Goal: Task Accomplishment & Management: Manage account settings

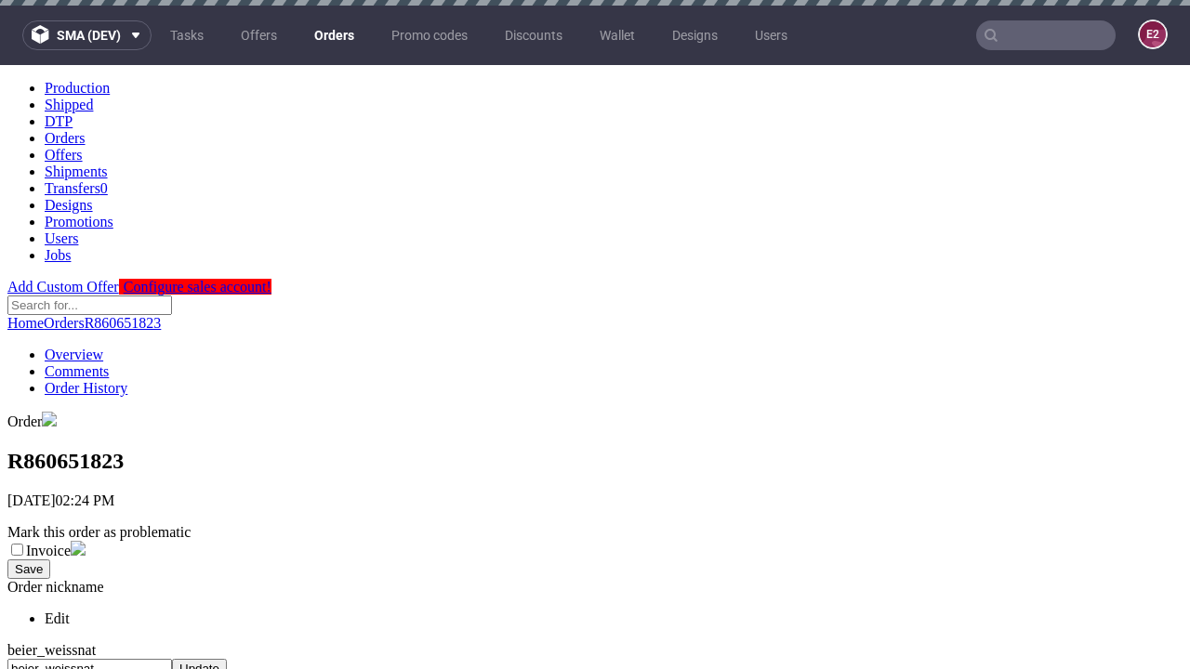
scroll to position [719, 0]
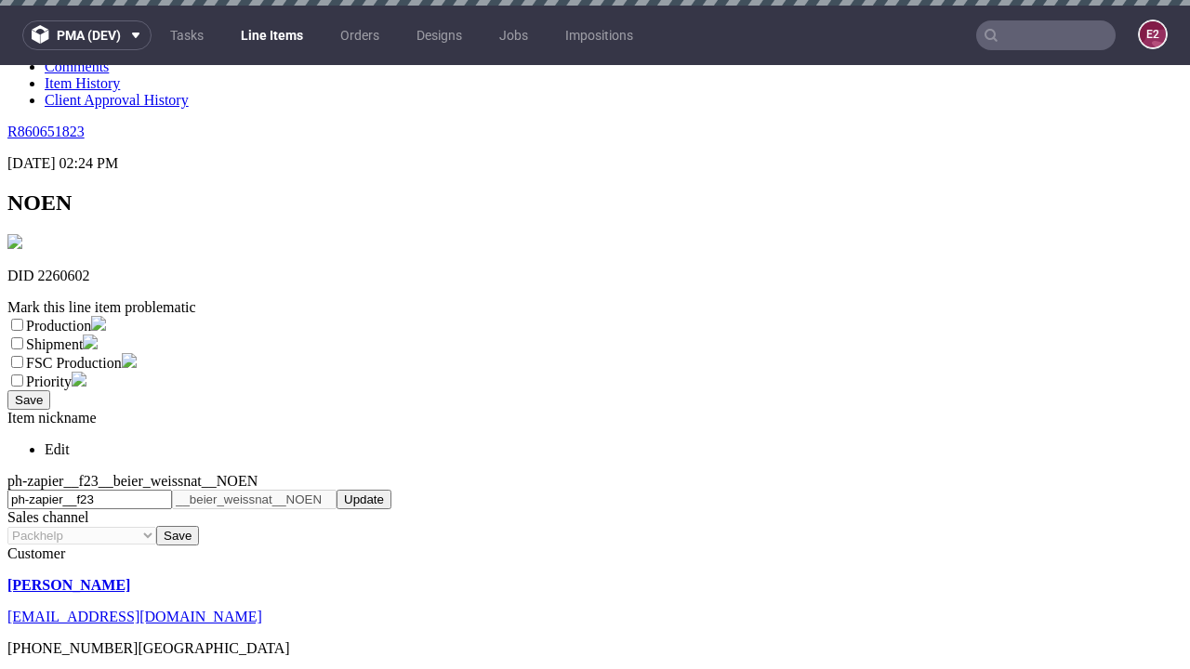
scroll to position [6, 0]
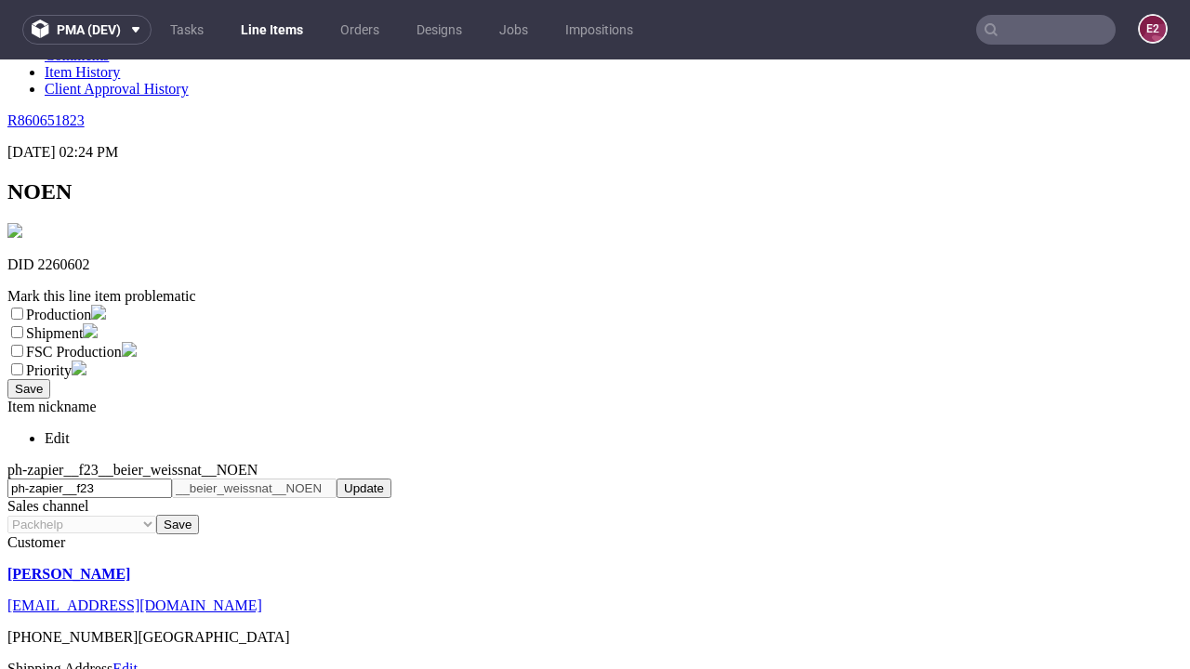
select select "dtp_ca_needed"
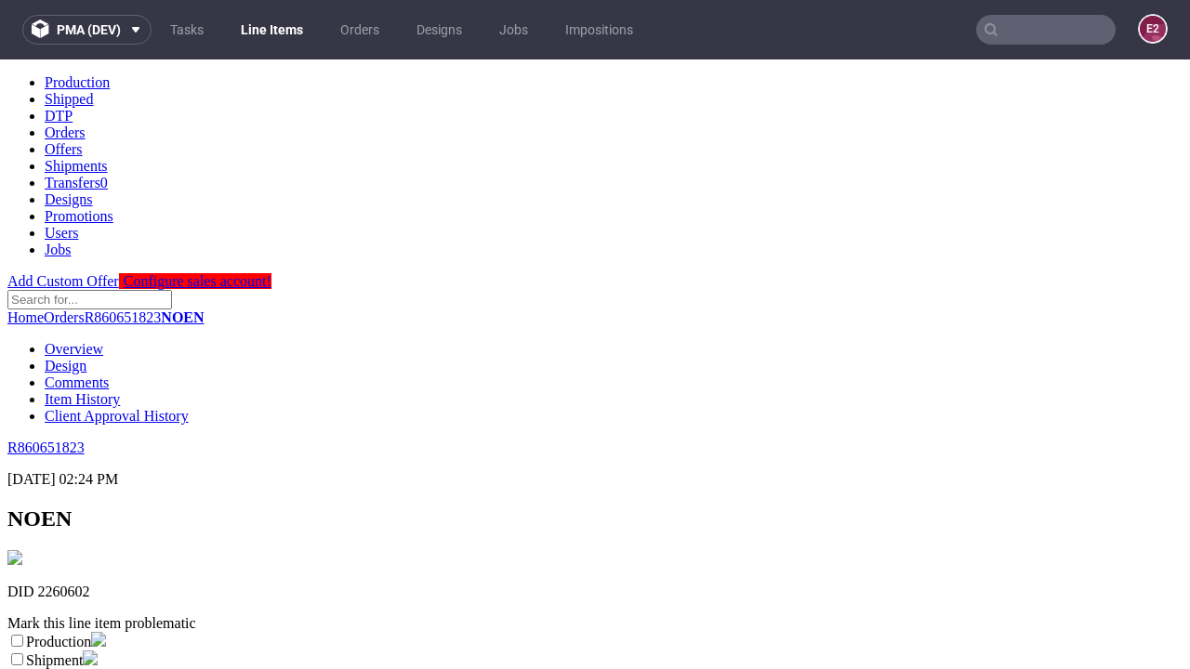
scroll to position [0, 0]
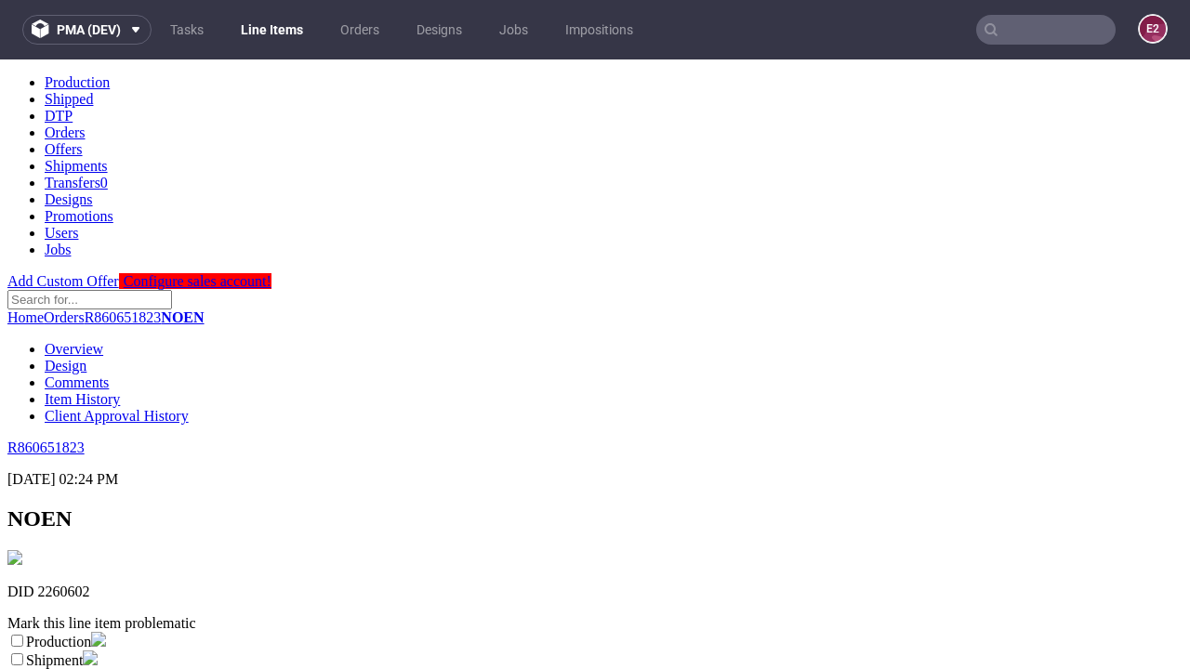
checkbox input "true"
